Goal: Task Accomplishment & Management: Manage account settings

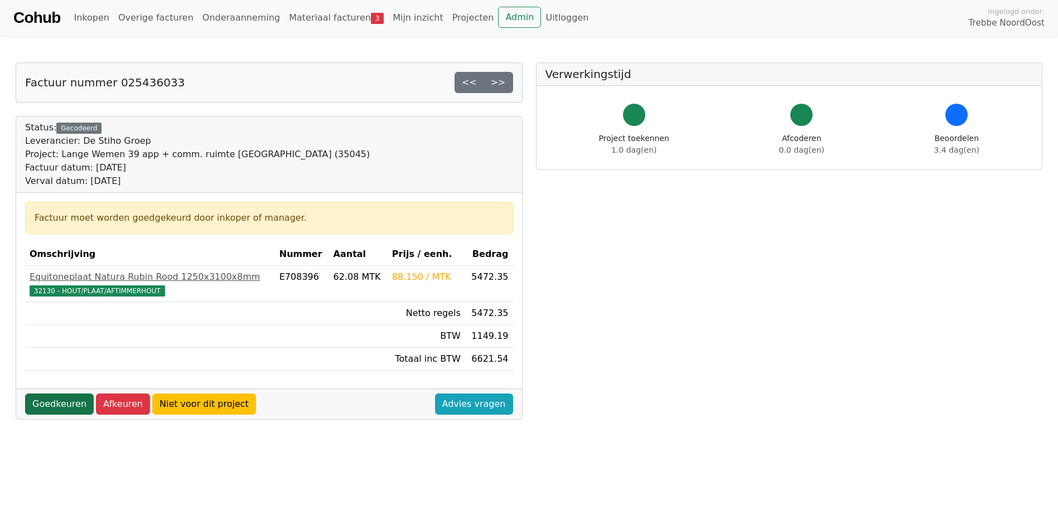
click at [45, 403] on link "Goedkeuren" at bounding box center [59, 404] width 69 height 21
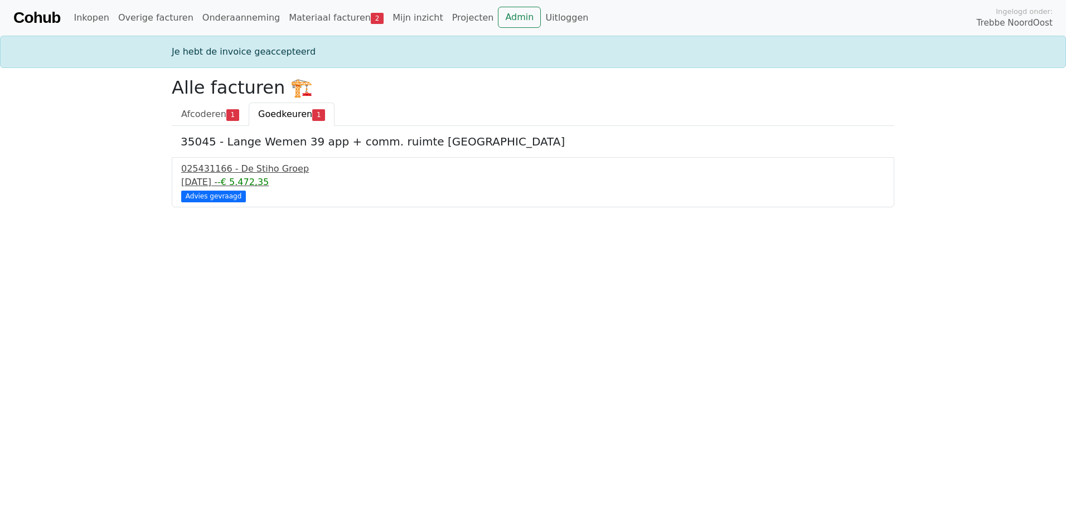
click at [215, 177] on div "[DATE] - -€ 5.472,35" at bounding box center [533, 182] width 704 height 13
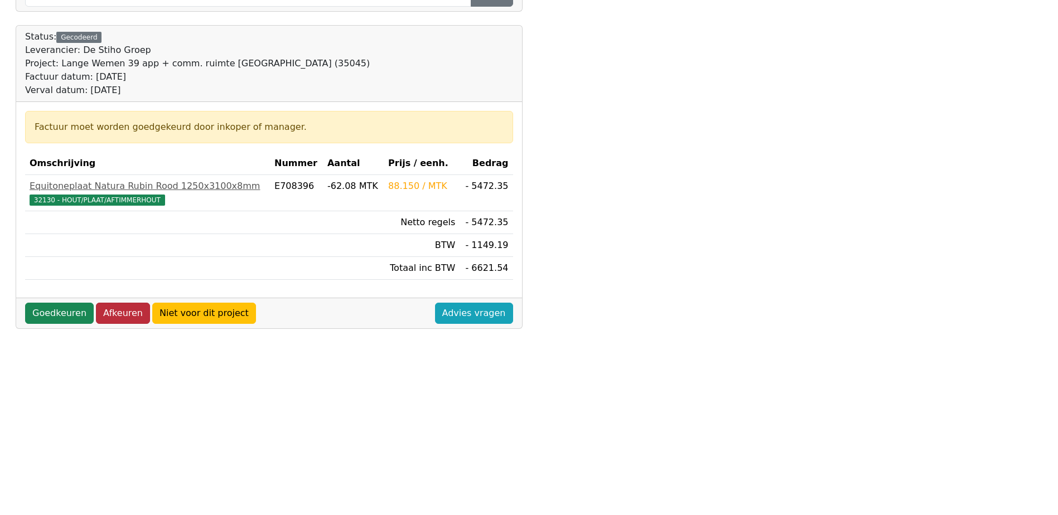
scroll to position [312, 0]
click at [45, 305] on link "Goedkeuren" at bounding box center [59, 312] width 69 height 21
